Goal: Transaction & Acquisition: Purchase product/service

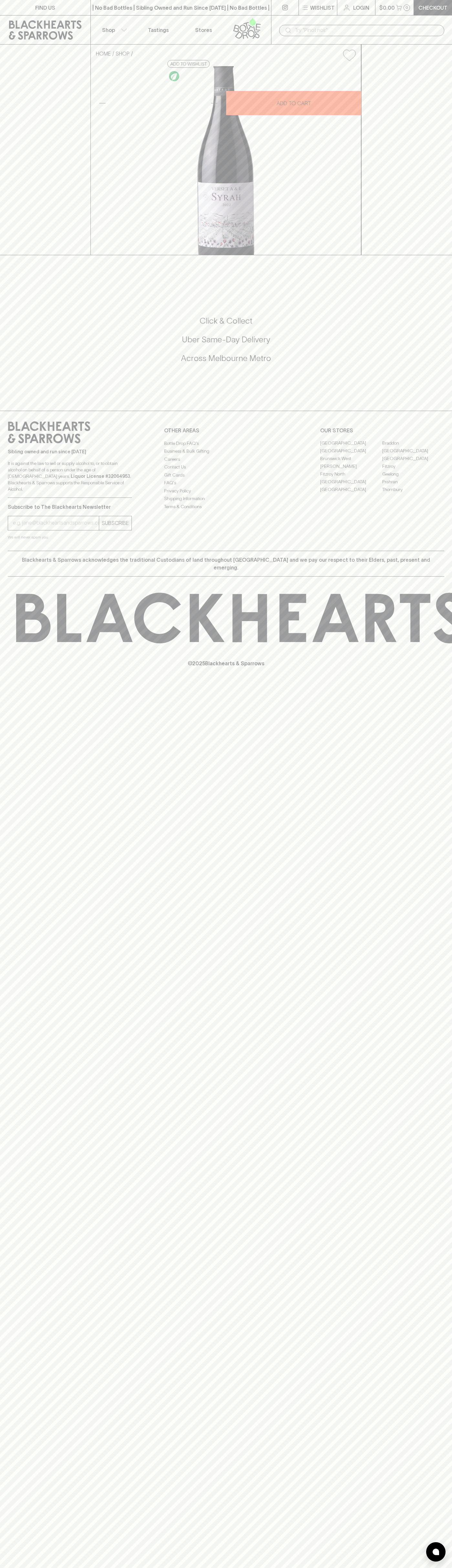
click at [438, 1006] on div "FIND US | No Bad Bottles | Sibling Owned and Run Since 2006 | No Bad Bottles | …" at bounding box center [226, 784] width 452 height 1568
click at [192, 1567] on html "FIND US | No Bad Bottles | Sibling Owned and Run Since 2006 | No Bad Bottles | …" at bounding box center [226, 784] width 452 height 1568
click at [26, 1006] on div "FIND US | No Bad Bottles | Sibling Owned and Run Since 2006 | No Bad Bottles | …" at bounding box center [226, 784] width 452 height 1568
